Goal: Navigation & Orientation: Find specific page/section

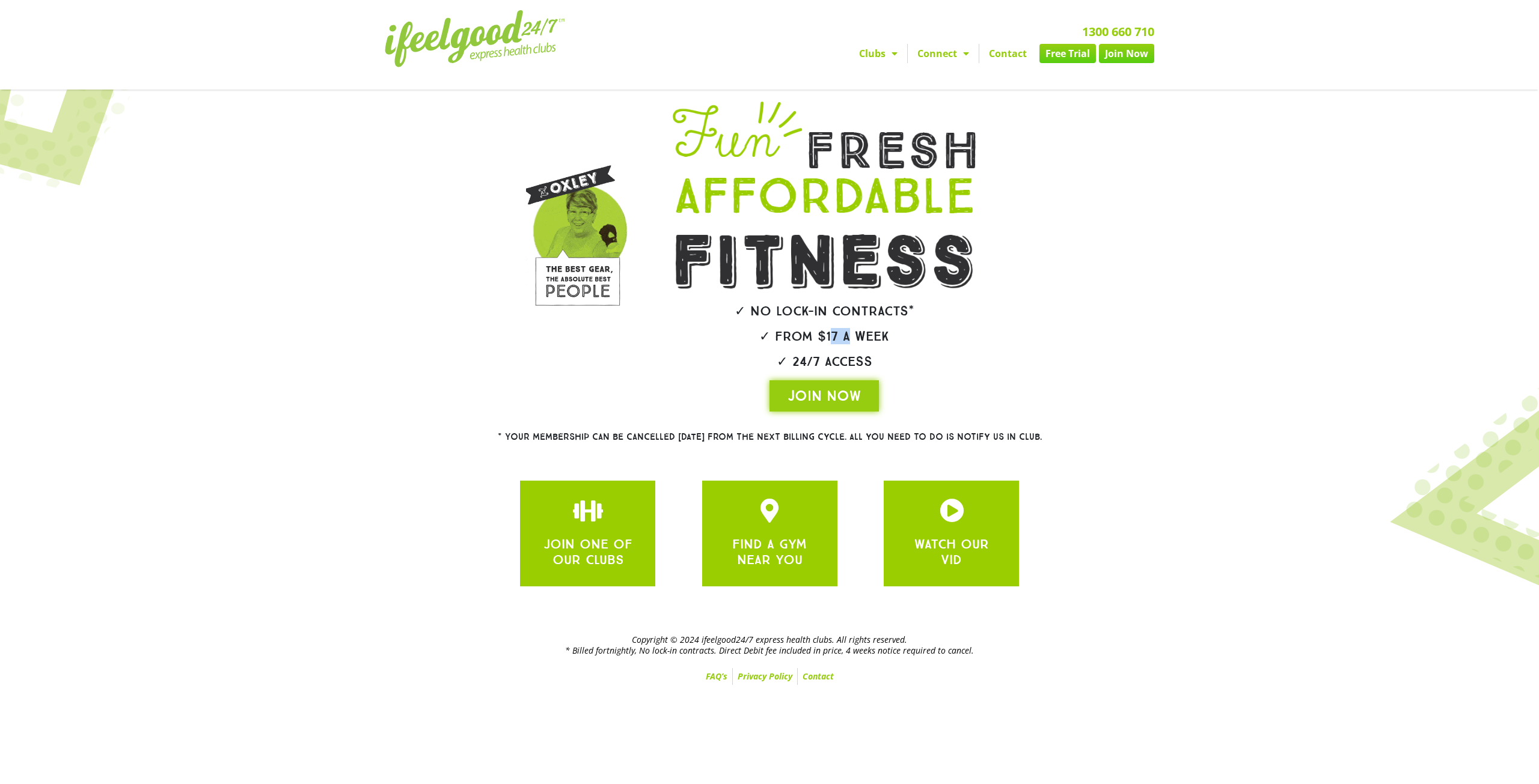
drag, startPoint x: 831, startPoint y: 340, endPoint x: 847, endPoint y: 340, distance: 16.0
click at [847, 340] on h2 "✓ From $17 a week" at bounding box center [824, 337] width 371 height 13
click at [905, 349] on div "✓ No lock-in contracts* ✓ From $17 a week ✓ 24/7 Access JOIN NOW" at bounding box center [824, 256] width 383 height 322
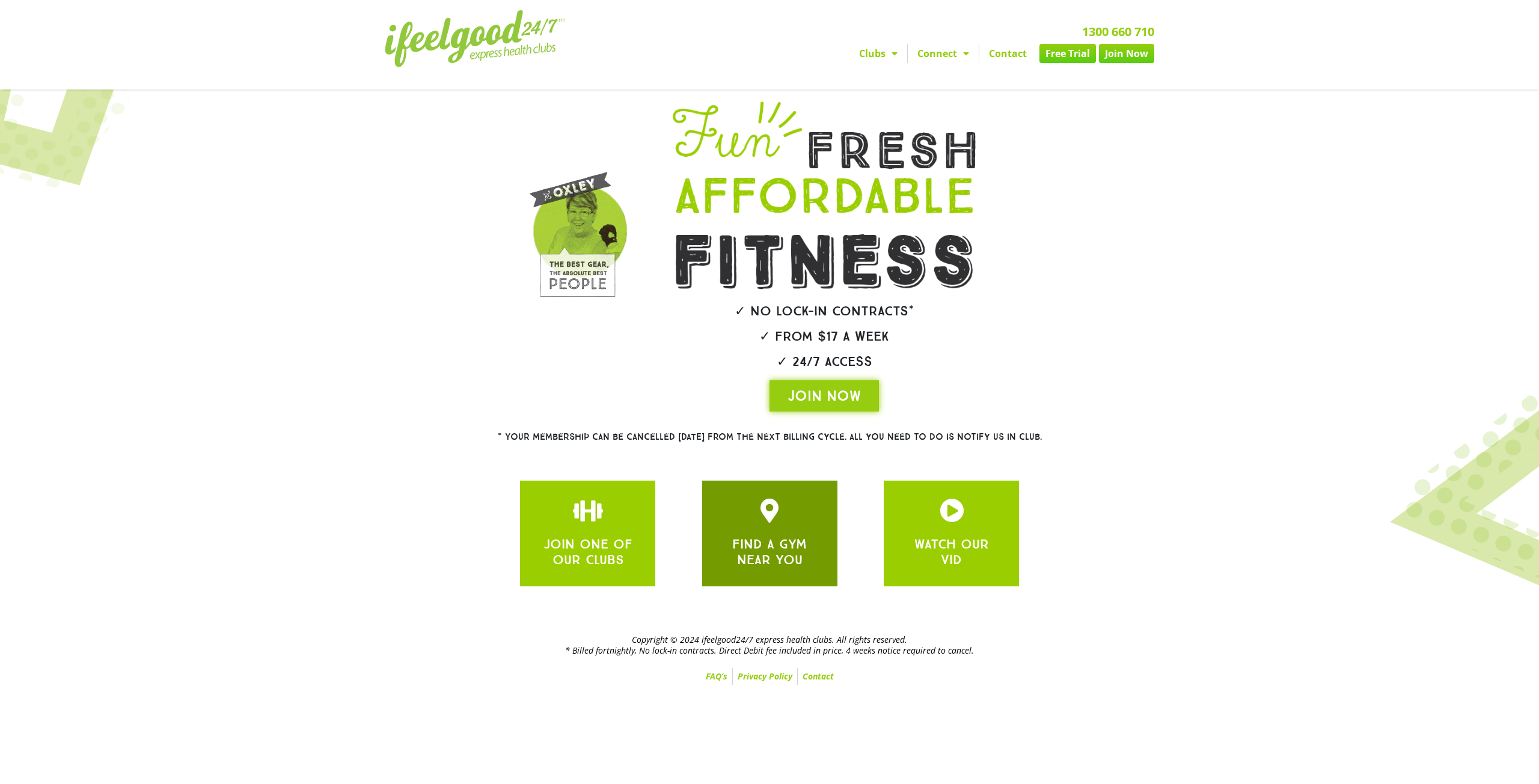
click at [777, 544] on link "FIND A GYM NEAR YOU" at bounding box center [769, 552] width 75 height 32
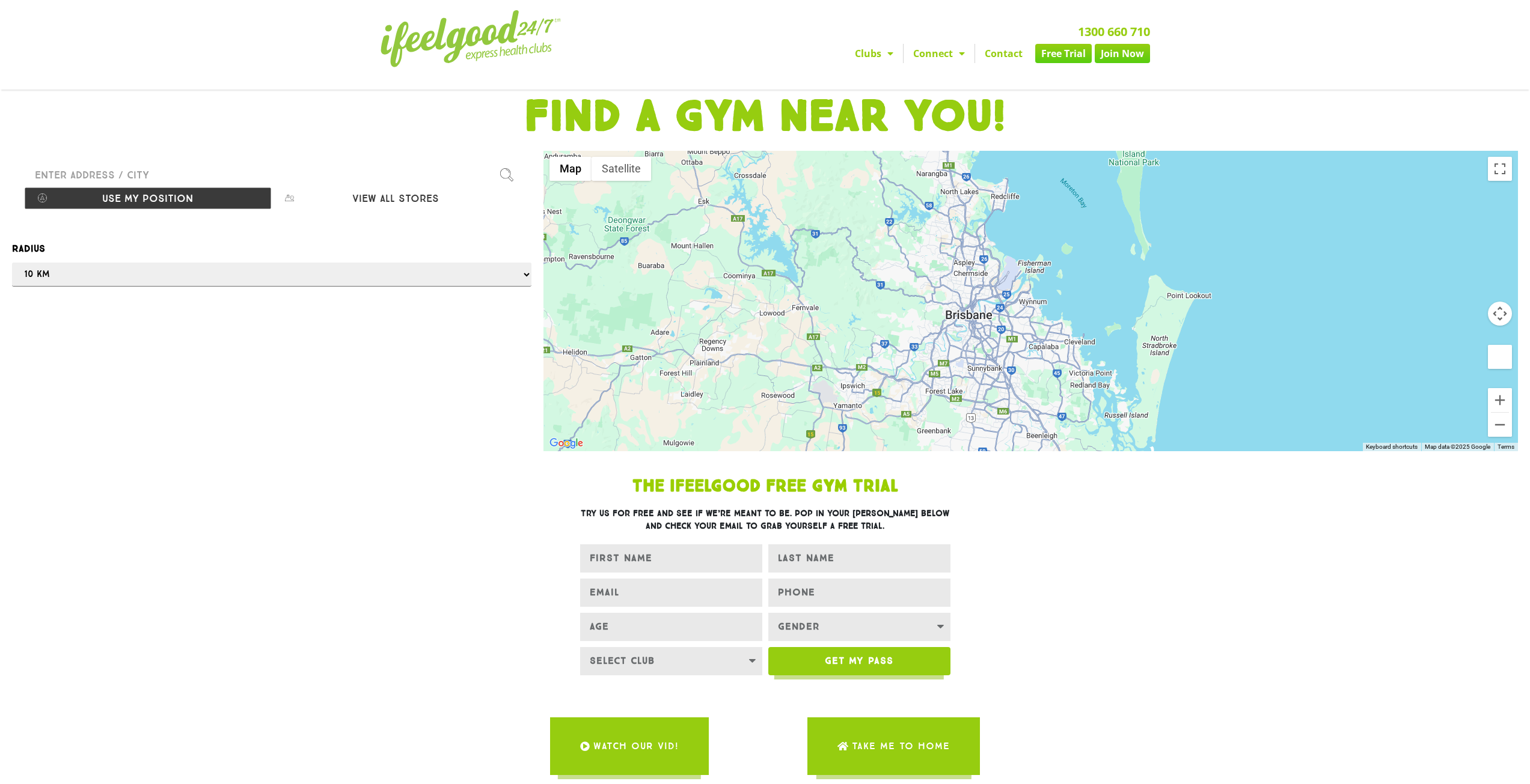
drag, startPoint x: 1047, startPoint y: 326, endPoint x: 984, endPoint y: 329, distance: 63.1
click at [984, 338] on div at bounding box center [1030, 301] width 974 height 300
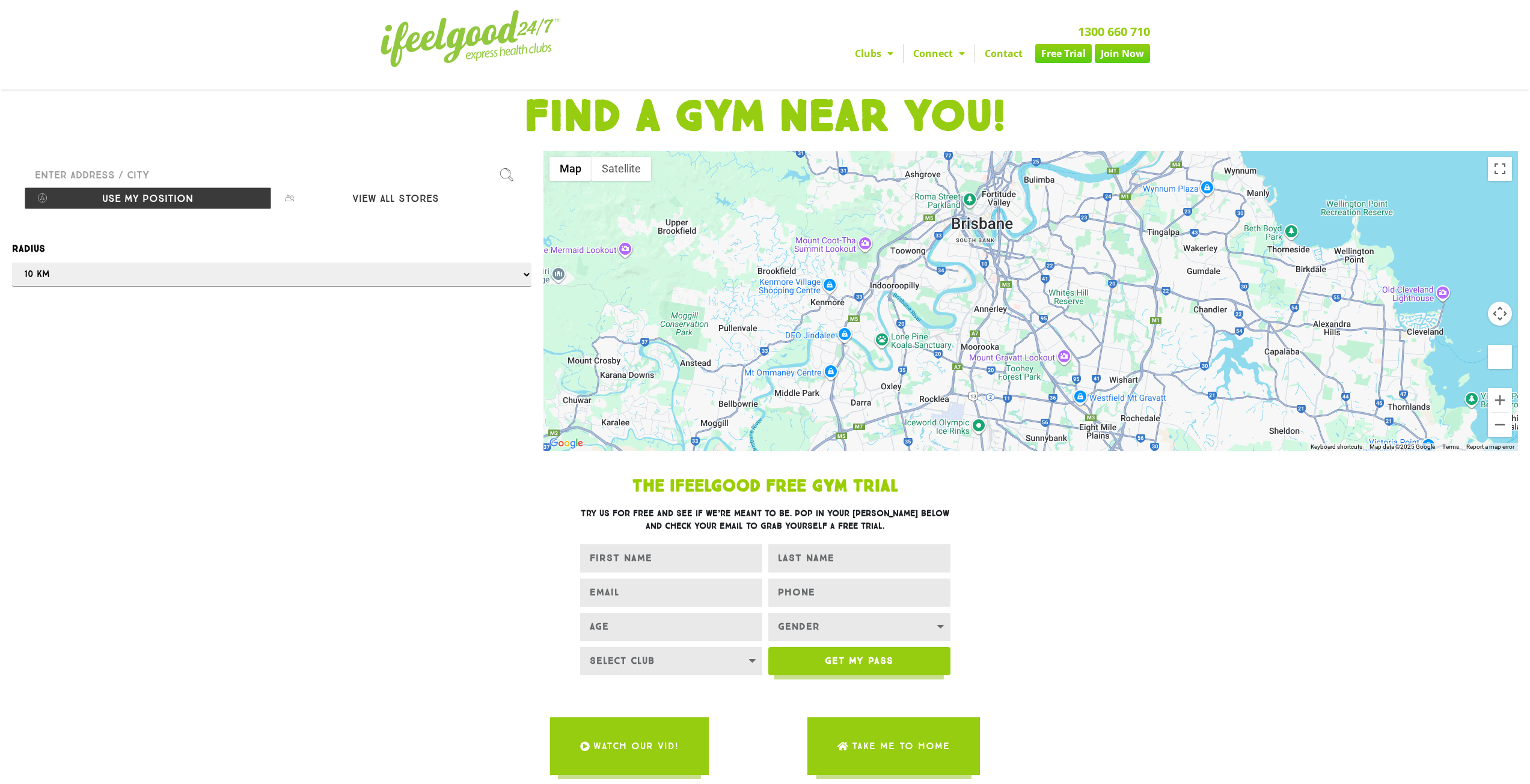
drag, startPoint x: 939, startPoint y: 321, endPoint x: 958, endPoint y: 355, distance: 38.9
click at [958, 355] on div at bounding box center [1030, 301] width 974 height 300
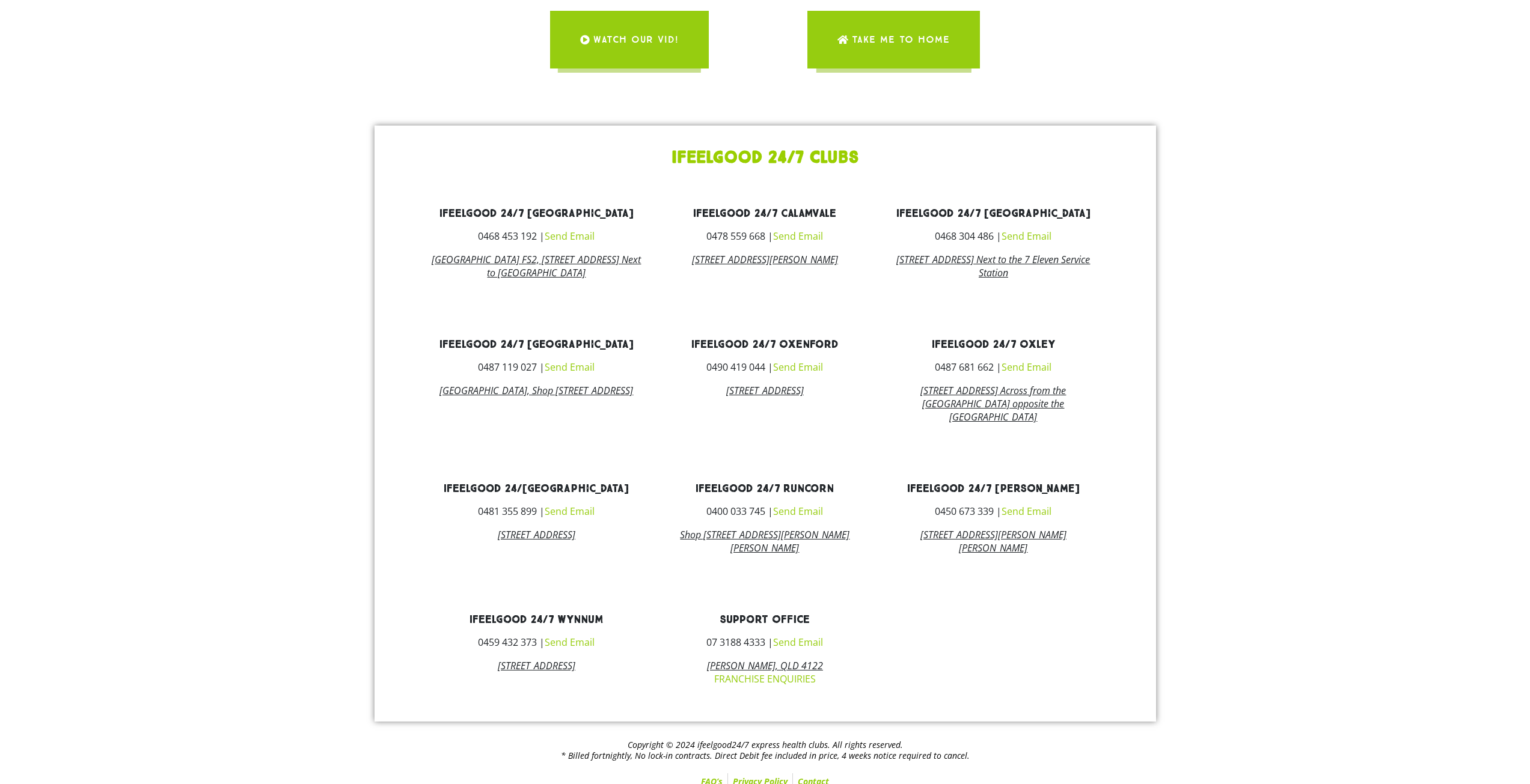
scroll to position [721, 0]
